Goal: Check status

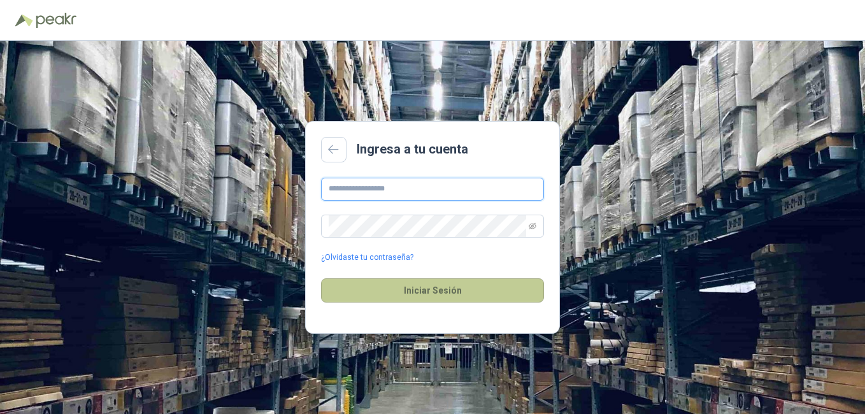
type input "**********"
click at [452, 297] on button "Iniciar Sesión" at bounding box center [432, 290] width 223 height 24
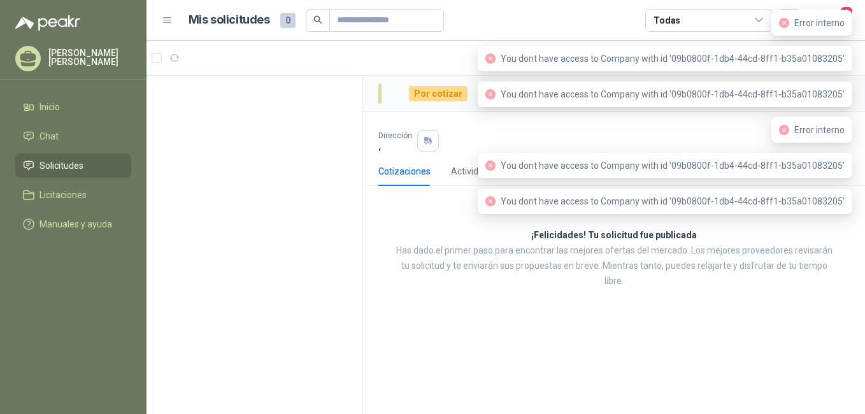
click at [62, 160] on span "Solicitudes" at bounding box center [61, 166] width 44 height 14
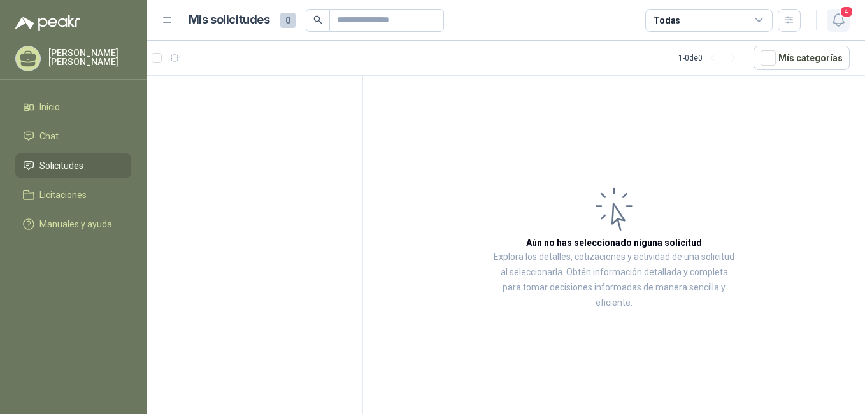
click at [846, 16] on span "4" at bounding box center [846, 12] width 14 height 12
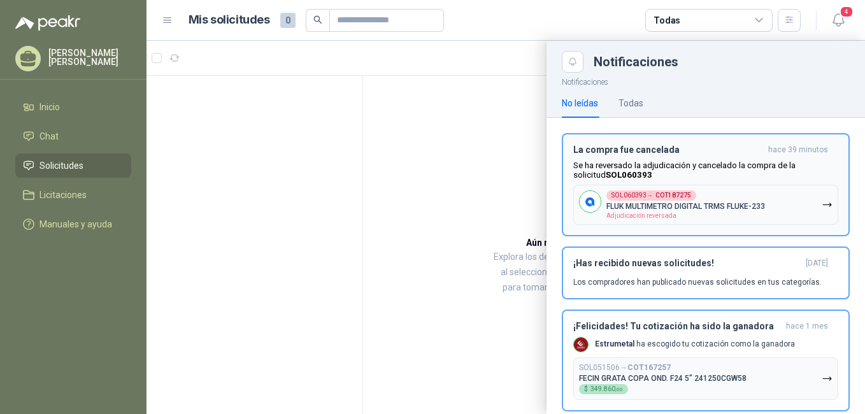
click at [692, 215] on div "SOL060393 → COT187275 FLUK MULTIMETRO DIGITAL TRMS FLUKE-233 Adjudicación rever…" at bounding box center [685, 204] width 159 height 29
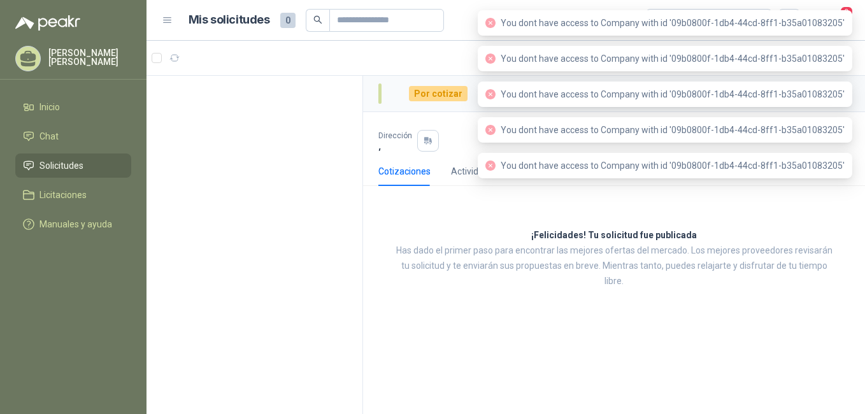
click at [329, 161] on div at bounding box center [254, 247] width 217 height 343
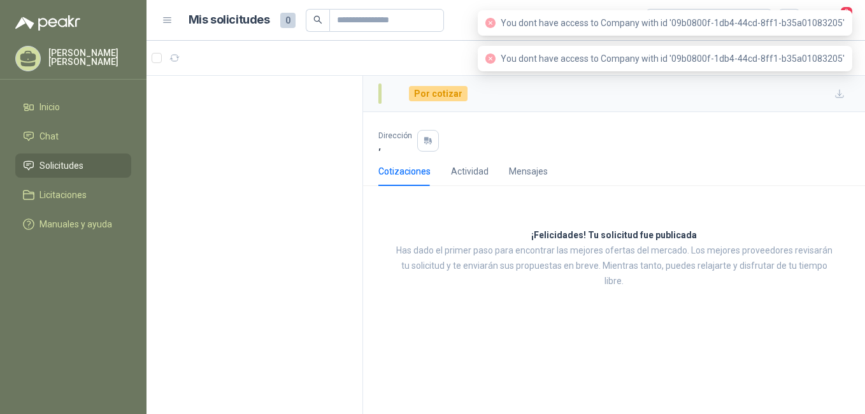
click at [851, 114] on div "Dirección ," at bounding box center [614, 134] width 502 height 45
click at [739, 132] on div "Dirección ," at bounding box center [613, 141] width 471 height 22
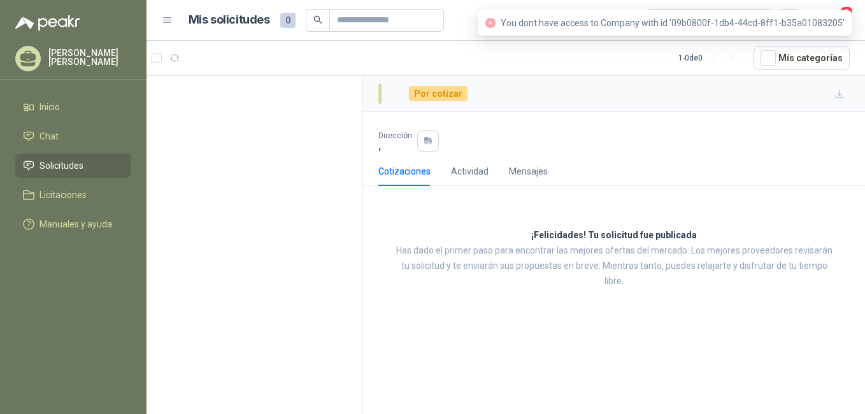
click at [757, 138] on div "Dirección ," at bounding box center [613, 141] width 471 height 22
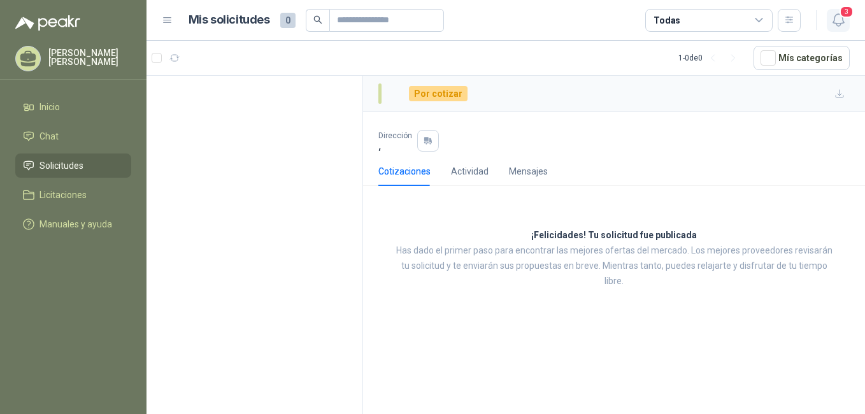
click at [840, 17] on span "3" at bounding box center [846, 12] width 14 height 12
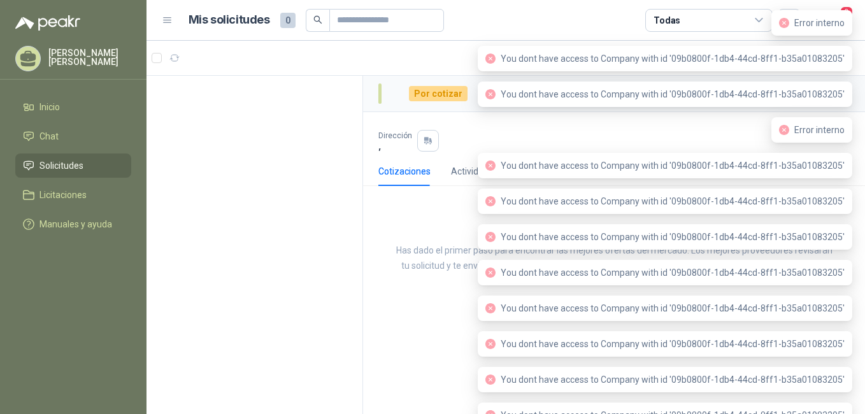
click at [64, 166] on span "Solicitudes" at bounding box center [61, 166] width 44 height 14
